Goal: Transaction & Acquisition: Purchase product/service

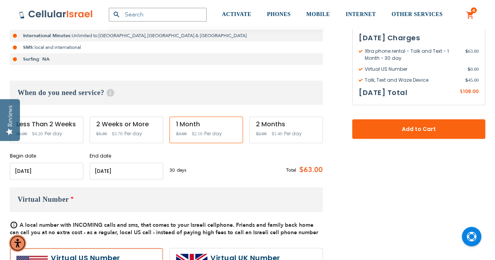
scroll to position [216, 0]
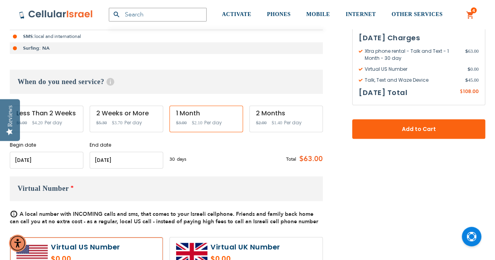
type input "[EMAIL_ADDRESS][DOMAIN_NAME]"
click at [131, 161] on input "name" at bounding box center [127, 160] width 74 height 17
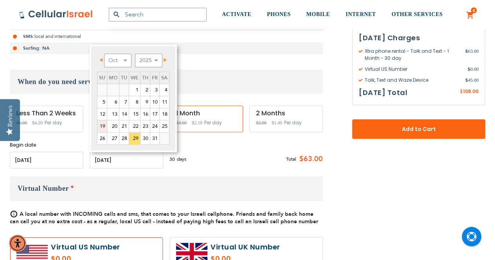
click at [104, 125] on link "19" at bounding box center [101, 126] width 9 height 12
type input "[DATE]"
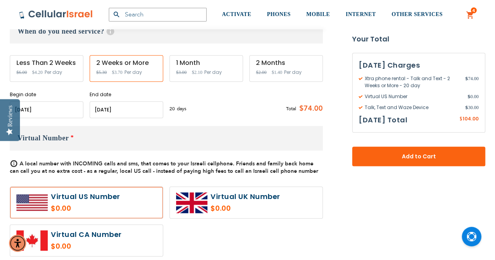
scroll to position [255, 0]
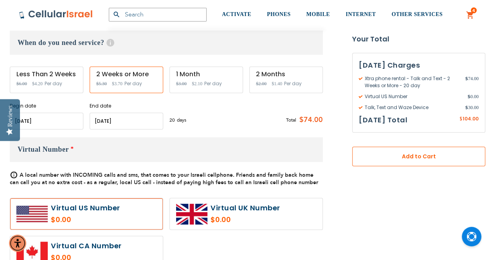
click at [396, 155] on span "Add to Cart" at bounding box center [418, 157] width 81 height 8
